Goal: Task Accomplishment & Management: Complete application form

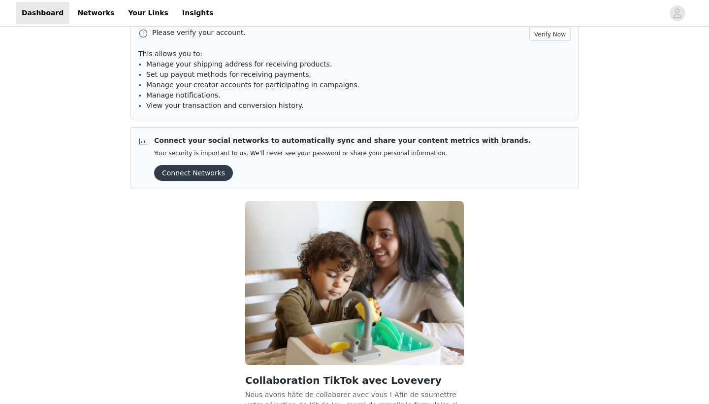
scroll to position [7, 0]
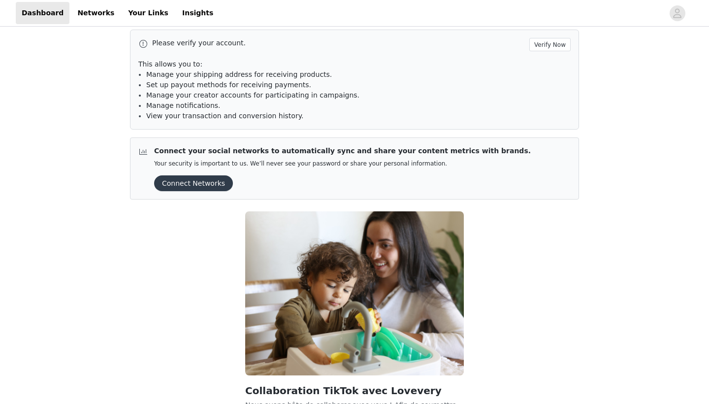
click at [189, 185] on button "Connect Networks" at bounding box center [193, 183] width 79 height 16
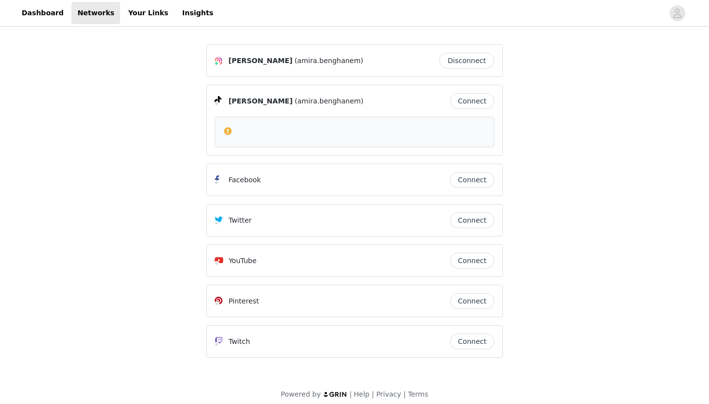
click at [472, 106] on button "Connect" at bounding box center [472, 101] width 44 height 16
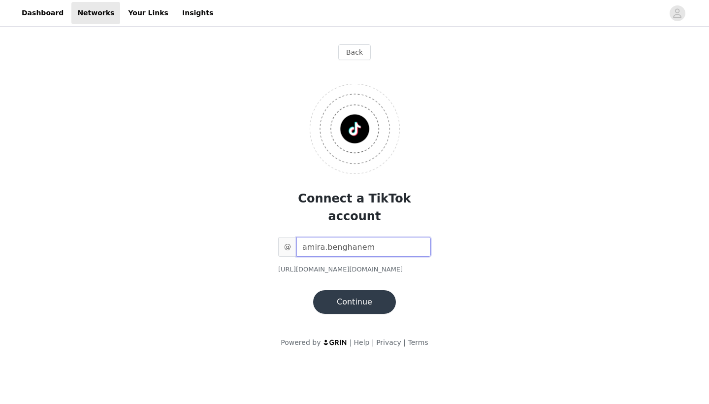
type input "amira.benghanem"
click at [351, 290] on button "Continue" at bounding box center [354, 302] width 83 height 24
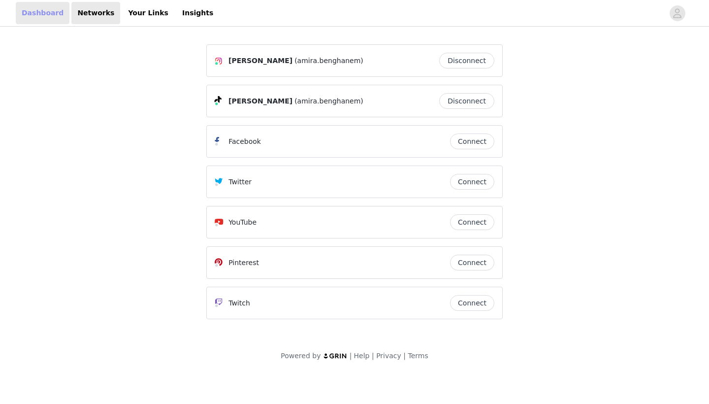
click at [34, 13] on link "Dashboard" at bounding box center [43, 13] width 54 height 22
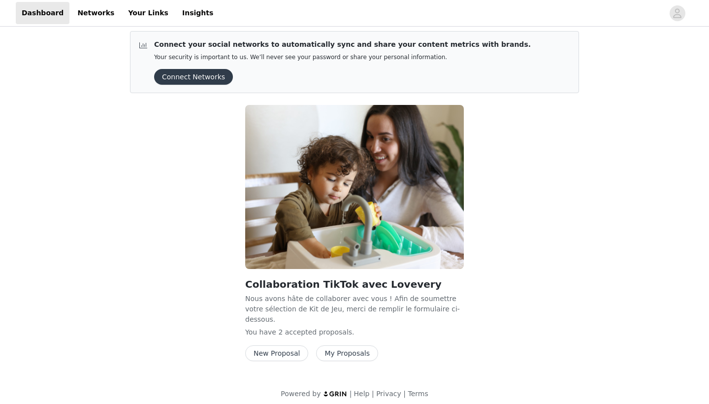
scroll to position [113, 0]
click at [292, 349] on button "New Proposal" at bounding box center [276, 354] width 63 height 16
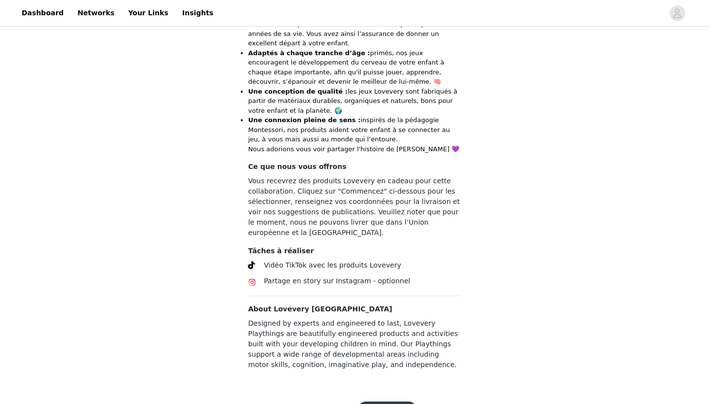
scroll to position [393, 0]
click at [386, 402] on button "Commencez" at bounding box center [387, 410] width 59 height 16
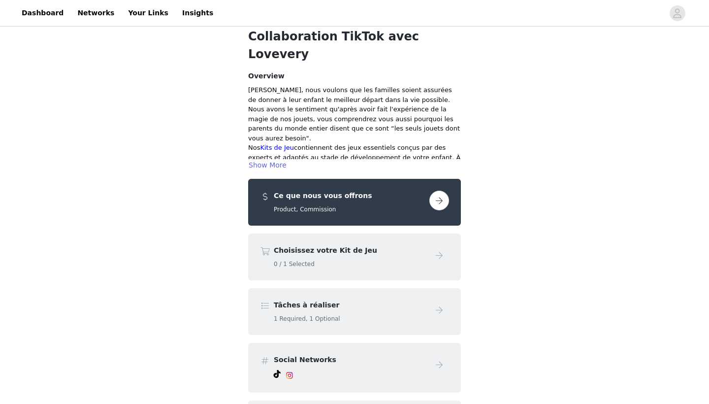
scroll to position [53, 0]
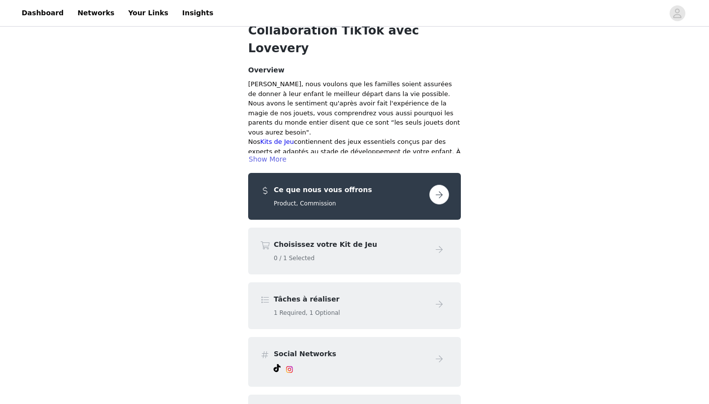
click at [441, 185] on button "button" at bounding box center [439, 195] width 20 height 20
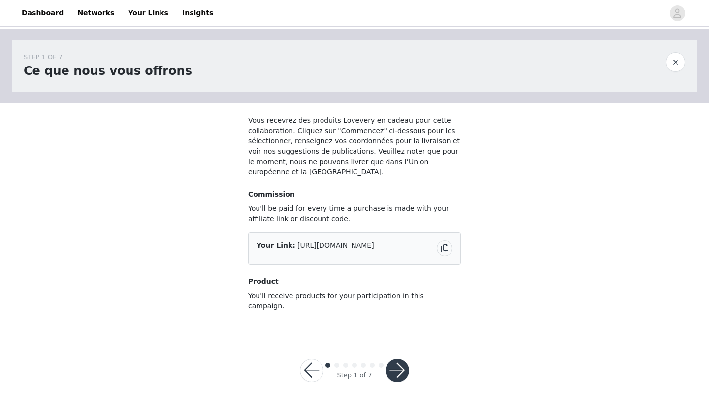
click at [448, 249] on button "button" at bounding box center [445, 248] width 16 height 16
click at [311, 362] on button "button" at bounding box center [312, 370] width 24 height 24
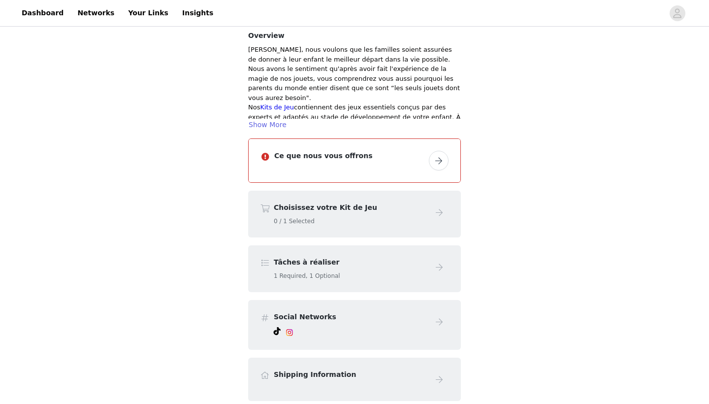
scroll to position [93, 0]
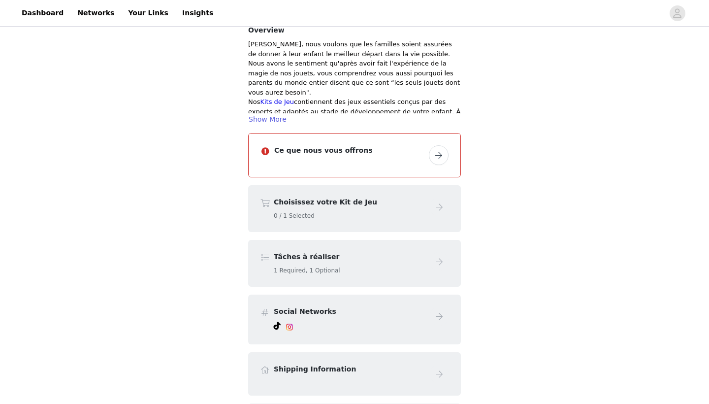
click at [436, 145] on button "button" at bounding box center [439, 155] width 20 height 20
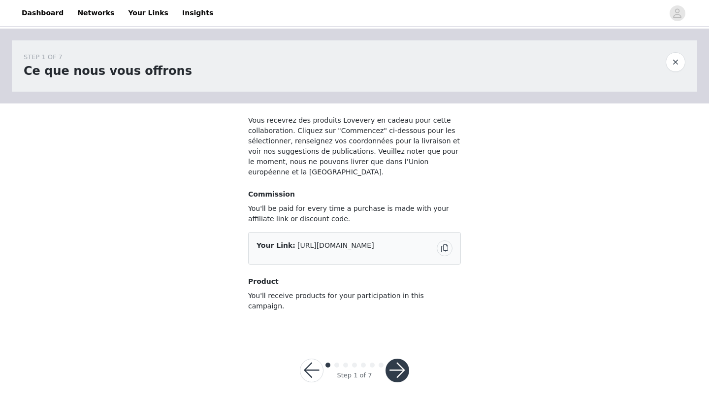
click at [400, 358] on button "button" at bounding box center [397, 370] width 24 height 24
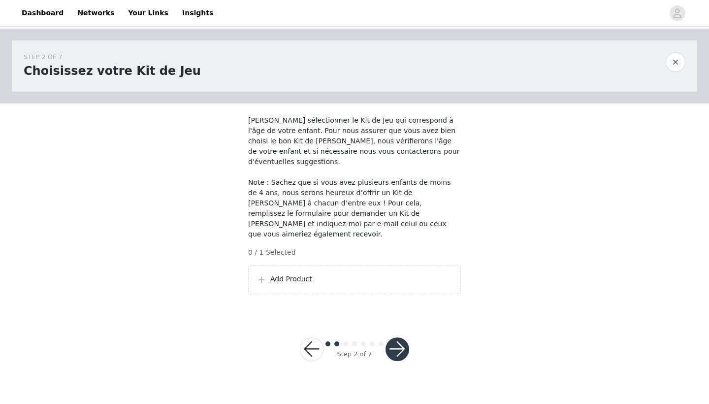
click at [308, 274] on p "Add Product" at bounding box center [361, 279] width 182 height 10
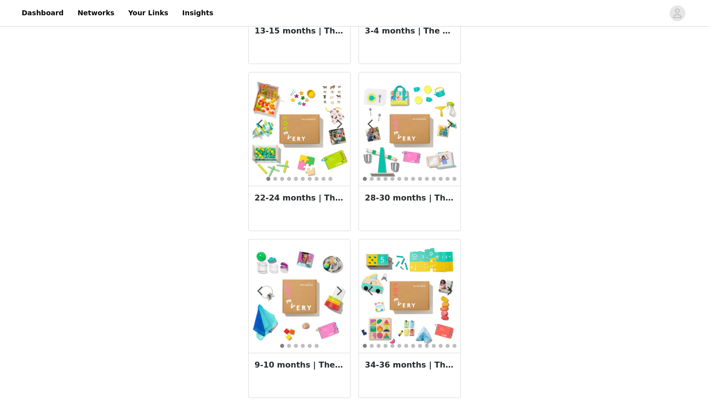
scroll to position [161, 0]
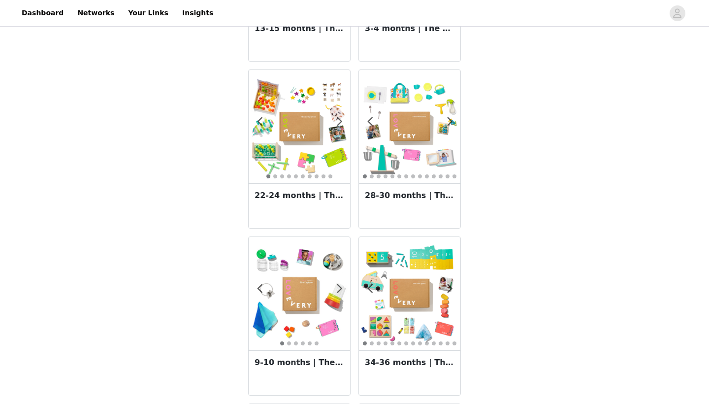
click at [298, 122] on img at bounding box center [299, 126] width 101 height 101
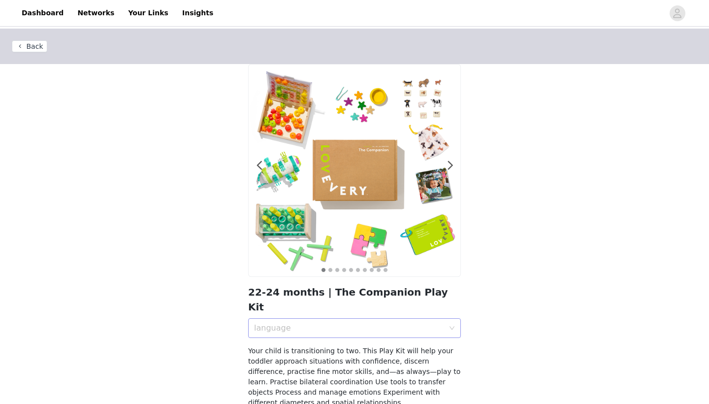
click at [398, 323] on div "language" at bounding box center [349, 328] width 190 height 10
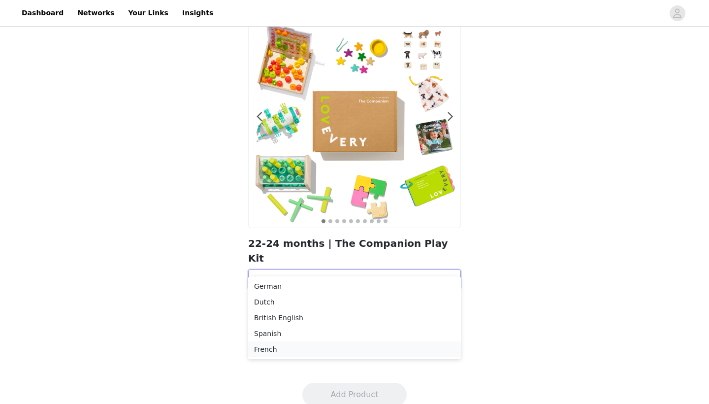
scroll to position [48, 0]
click at [365, 355] on li "French" at bounding box center [354, 350] width 213 height 16
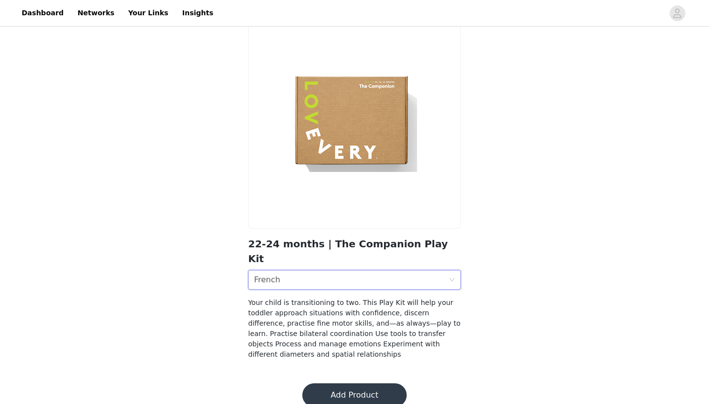
click at [357, 384] on button "Add Product" at bounding box center [354, 395] width 104 height 24
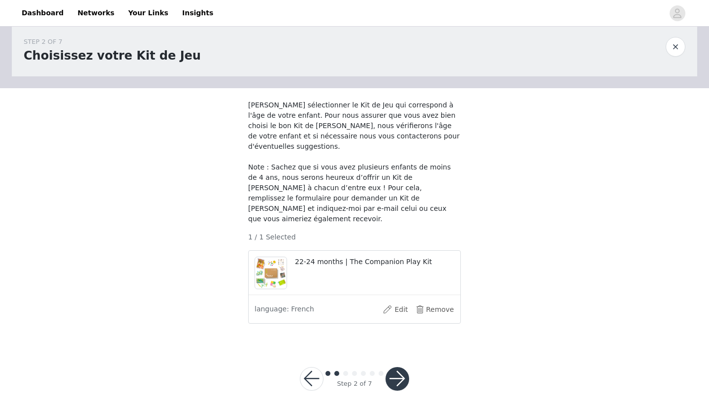
scroll to position [15, 0]
click at [398, 367] on button "button" at bounding box center [397, 379] width 24 height 24
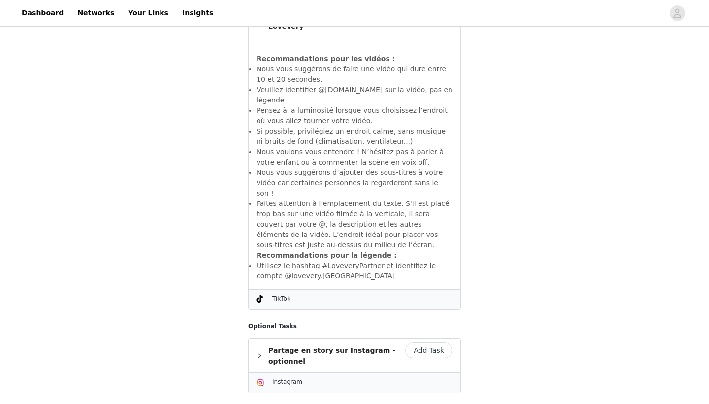
scroll to position [625, 0]
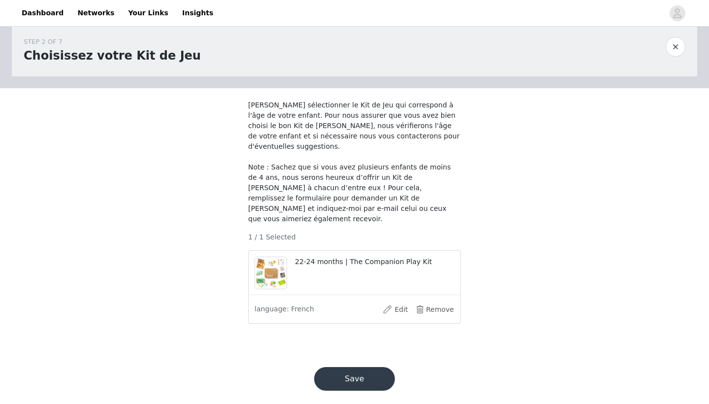
scroll to position [15, 0]
click at [397, 302] on button "Edit" at bounding box center [395, 310] width 39 height 16
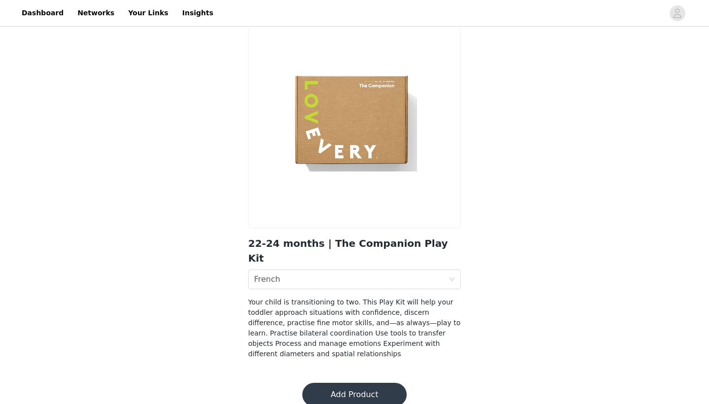
scroll to position [48, 0]
click at [363, 383] on button "Add Product" at bounding box center [354, 395] width 104 height 24
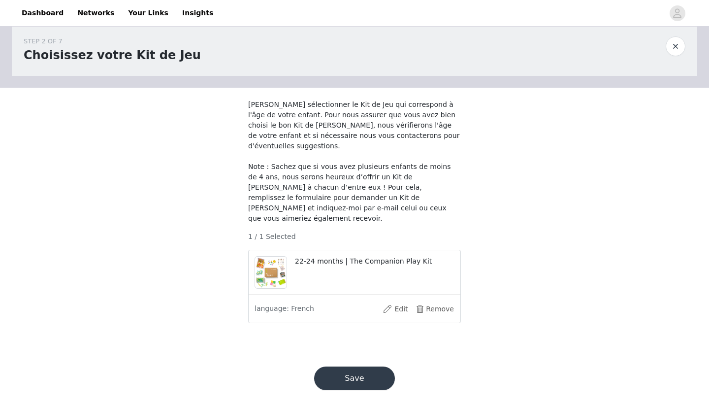
scroll to position [15, 0]
click at [341, 368] on button "Save" at bounding box center [354, 379] width 81 height 24
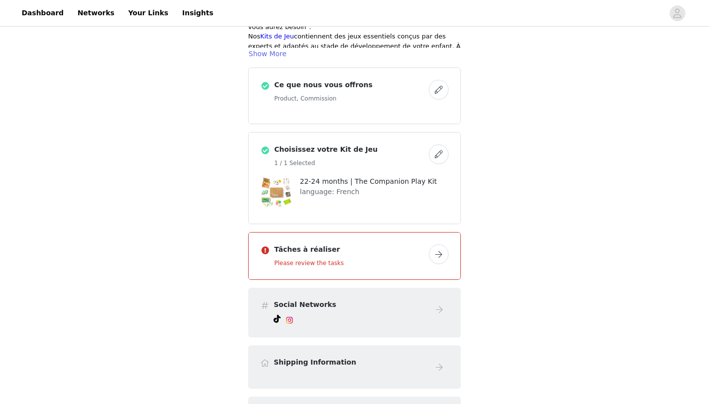
scroll to position [167, 0]
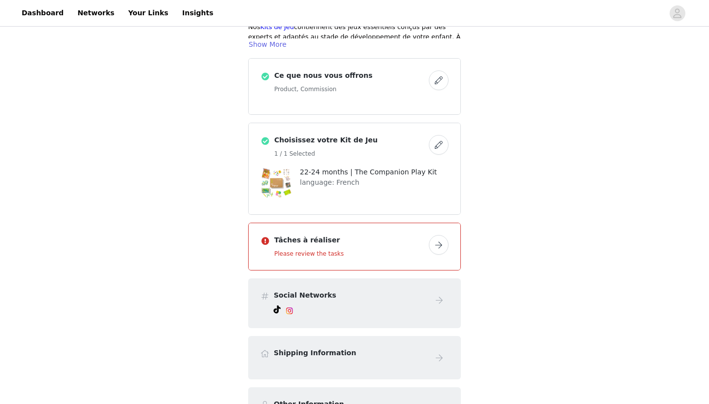
click at [430, 235] on button "button" at bounding box center [439, 245] width 20 height 20
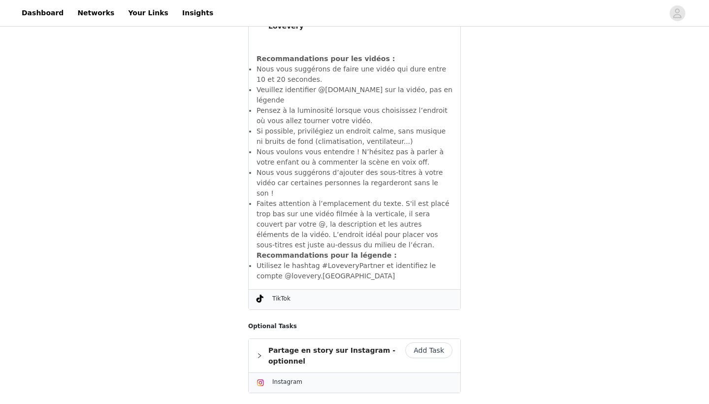
scroll to position [625, 0]
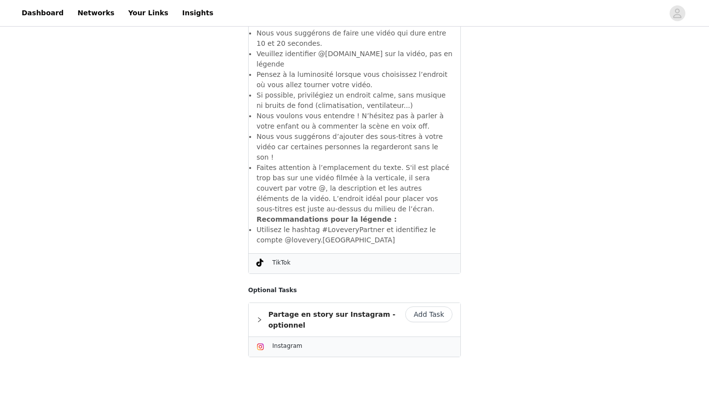
scroll to position [588, 0]
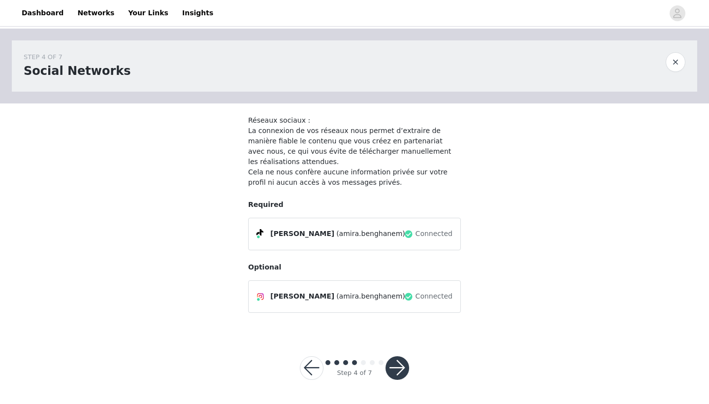
click at [395, 357] on button "button" at bounding box center [397, 368] width 24 height 24
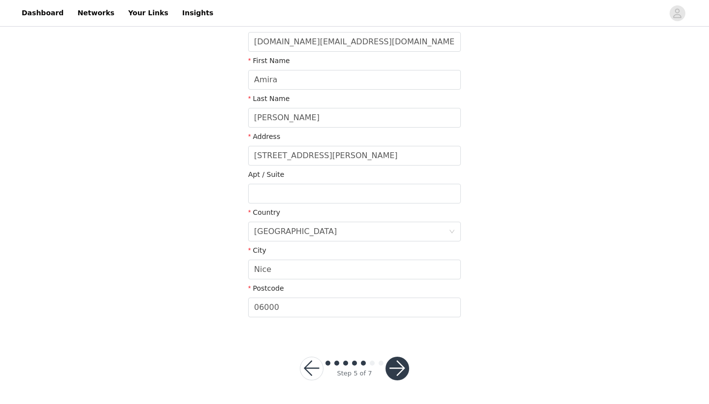
scroll to position [156, 0]
click at [398, 368] on button "button" at bounding box center [397, 369] width 24 height 24
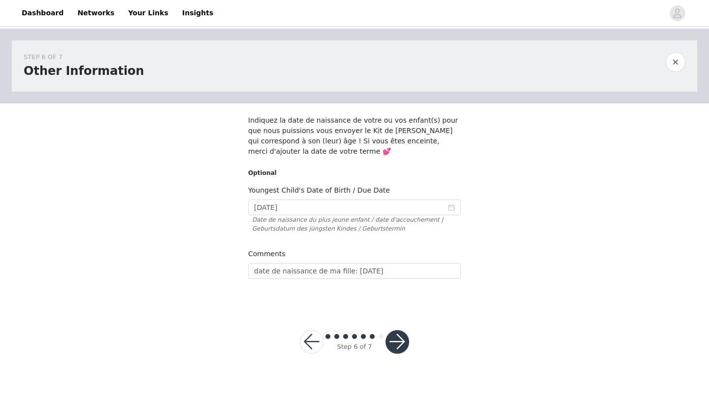
click at [397, 342] on button "button" at bounding box center [397, 342] width 24 height 24
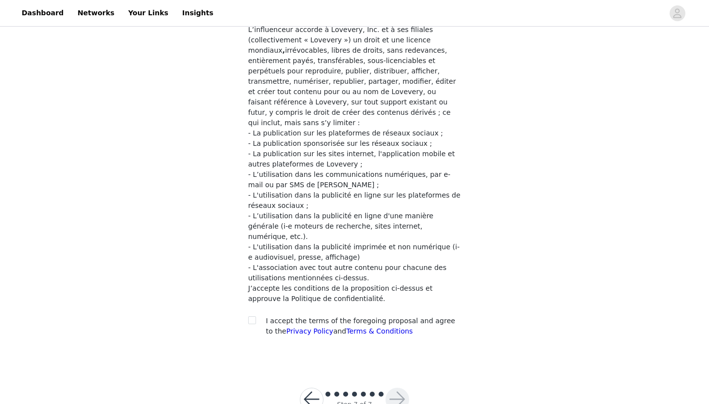
scroll to position [159, 0]
click at [250, 316] on input "checkbox" at bounding box center [251, 319] width 7 height 7
checkbox input "true"
click at [393, 388] on button "button" at bounding box center [397, 400] width 24 height 24
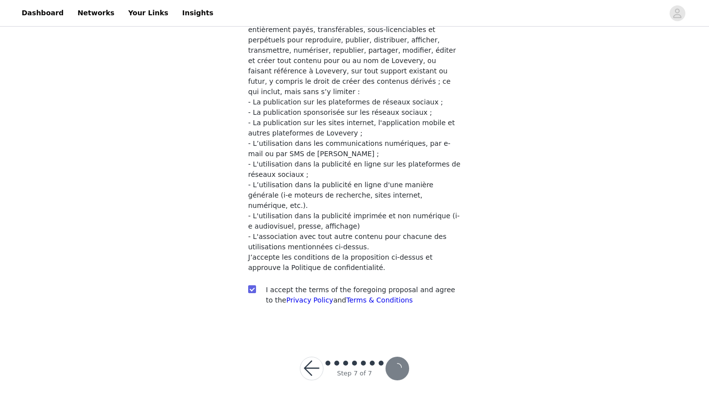
scroll to position [123, 0]
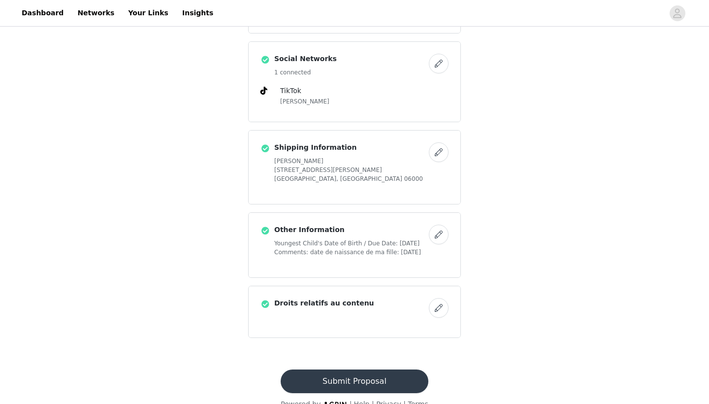
scroll to position [428, 0]
click at [362, 370] on button "Submit Proposal" at bounding box center [354, 382] width 147 height 24
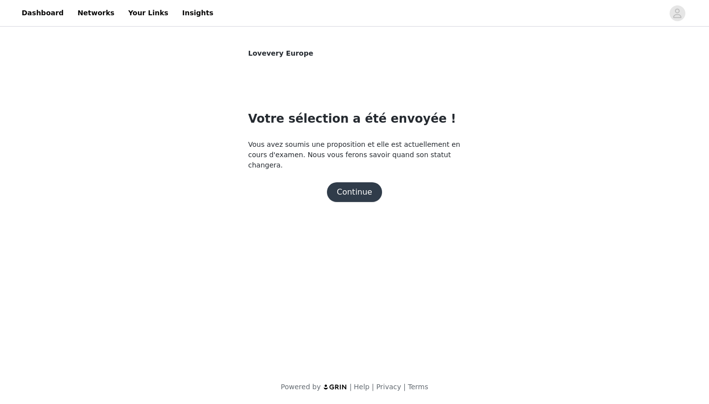
scroll to position [0, 0]
click at [359, 195] on button "Continue" at bounding box center [354, 192] width 55 height 20
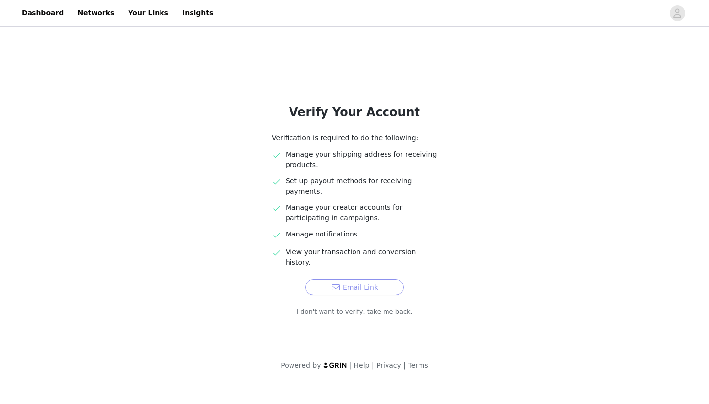
click at [368, 279] on button "Email Link" at bounding box center [354, 287] width 98 height 16
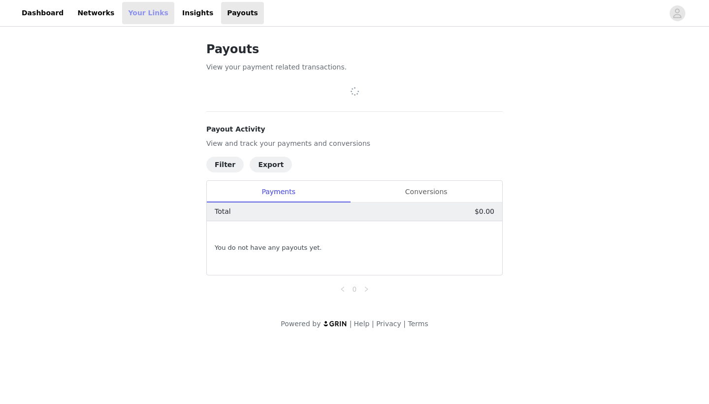
click at [138, 15] on link "Your Links" at bounding box center [148, 13] width 52 height 22
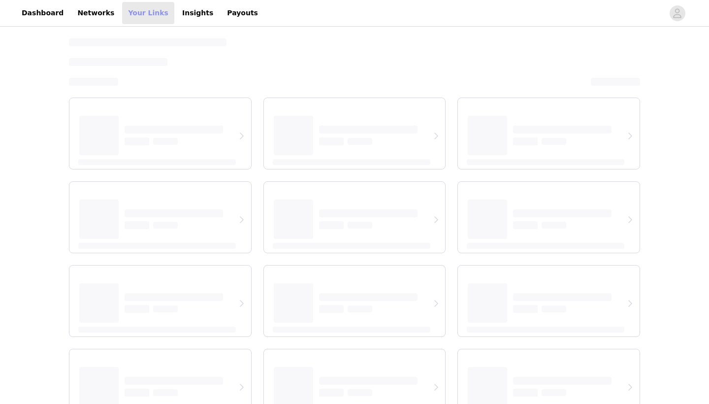
select select "12"
